Goal: Task Accomplishment & Management: Manage account settings

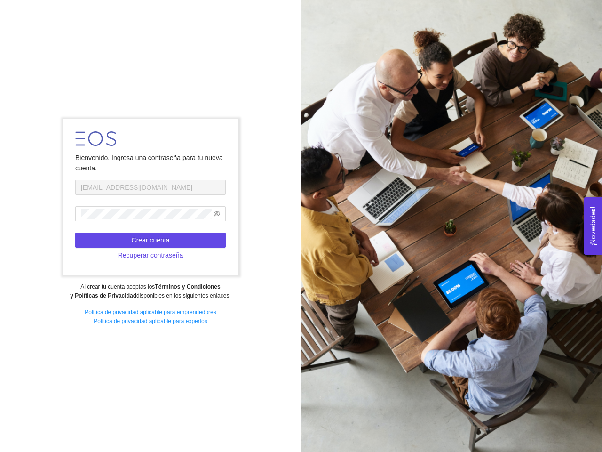
click at [301, 226] on div at bounding box center [451, 226] width 301 height 452
click at [217, 214] on icon "eye-invisible" at bounding box center [217, 214] width 7 height 6
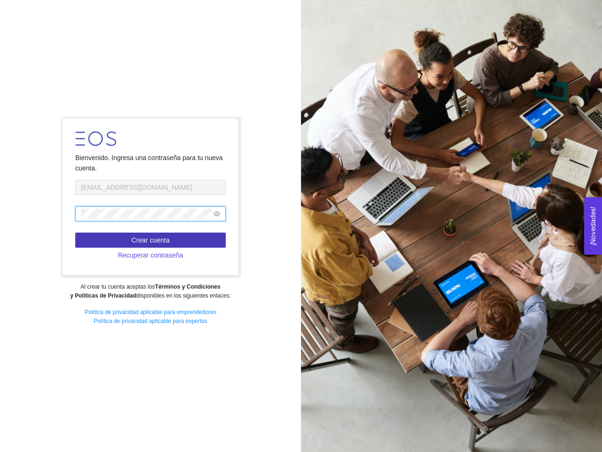
click at [151, 240] on span "Crear cuenta" at bounding box center [151, 240] width 38 height 10
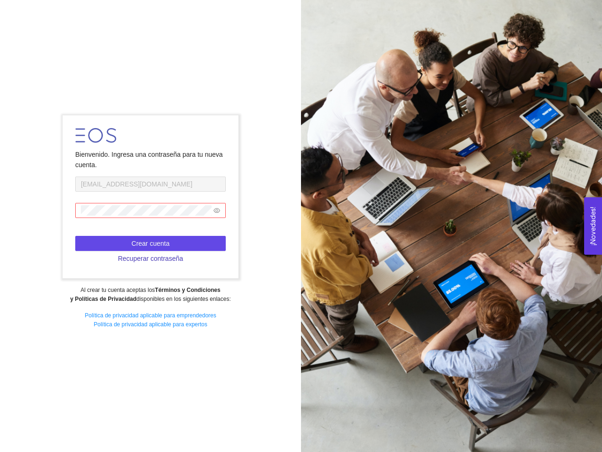
click at [151, 255] on span "Recuperar contraseña" at bounding box center [150, 258] width 65 height 10
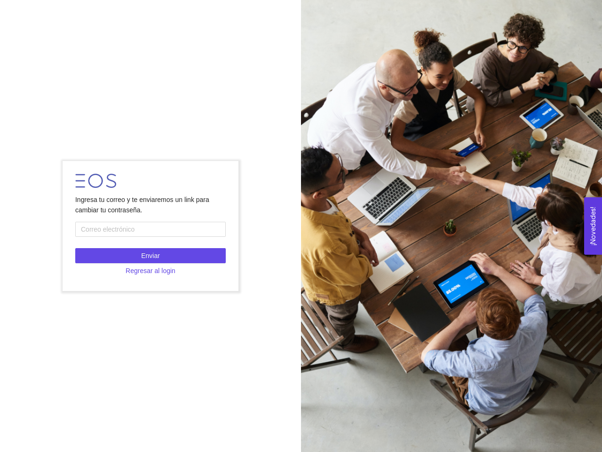
click at [593, 225] on button "¡Novedades! 0" at bounding box center [593, 225] width 18 height 57
